Goal: Communication & Community: Answer question/provide support

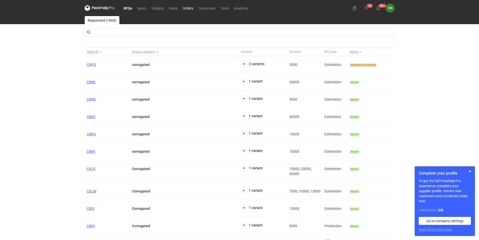
click at [191, 7] on link "Orders" at bounding box center [188, 8] width 16 height 6
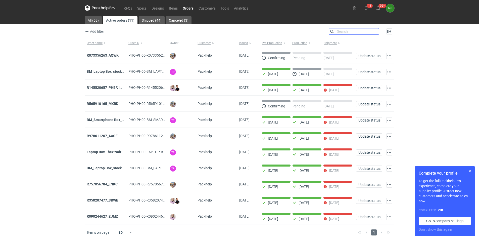
click at [375, 31] on input "Search" at bounding box center [354, 31] width 50 height 6
paste input "BM_Smartphone Box_stock_06"
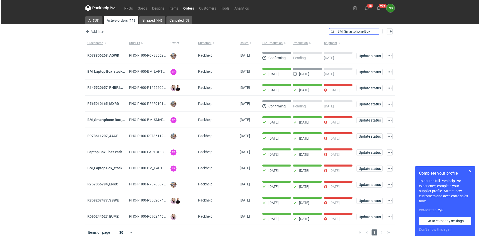
scroll to position [0, 16]
type input "BM_Smartphone Box_stock_06"
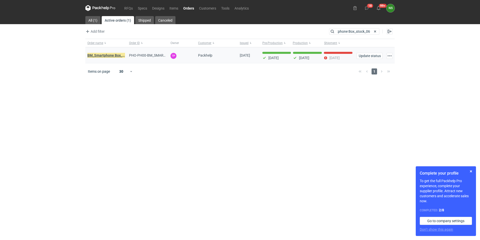
click at [122, 54] on em "BM_Smartphone Box_stock_06" at bounding box center [111, 56] width 49 height 6
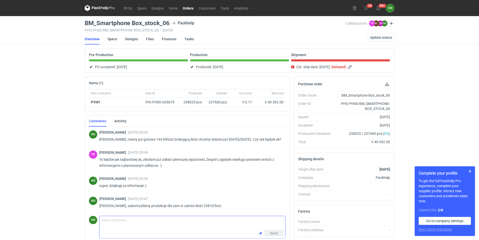
drag, startPoint x: 136, startPoint y: 229, endPoint x: 134, endPoint y: 230, distance: 2.7
click at [136, 229] on textarea "Comment message" at bounding box center [193, 223] width 186 height 14
type textarea "[PERSON_NAME], na stanie mamy obecnie 119 825szt"
click at [270, 235] on span "Send" at bounding box center [274, 233] width 8 height 4
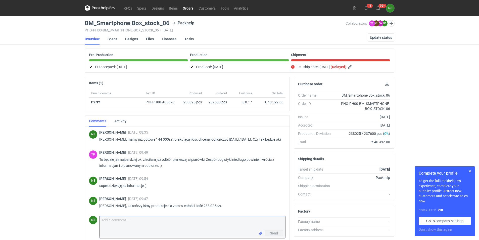
scroll to position [88, 0]
